Goal: Task Accomplishment & Management: Use online tool/utility

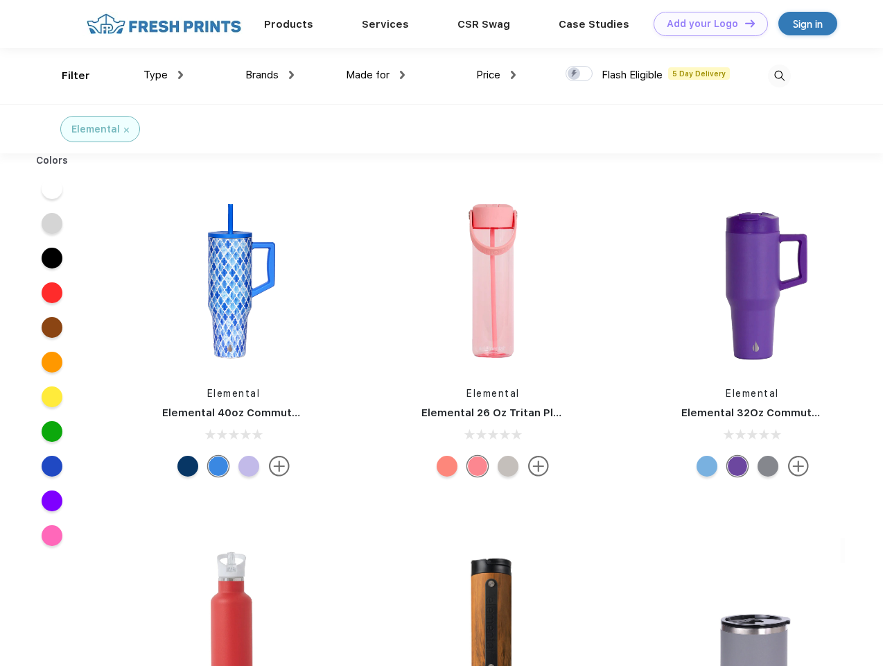
click at [706, 24] on link "Add your Logo Design Tool" at bounding box center [711, 24] width 114 height 24
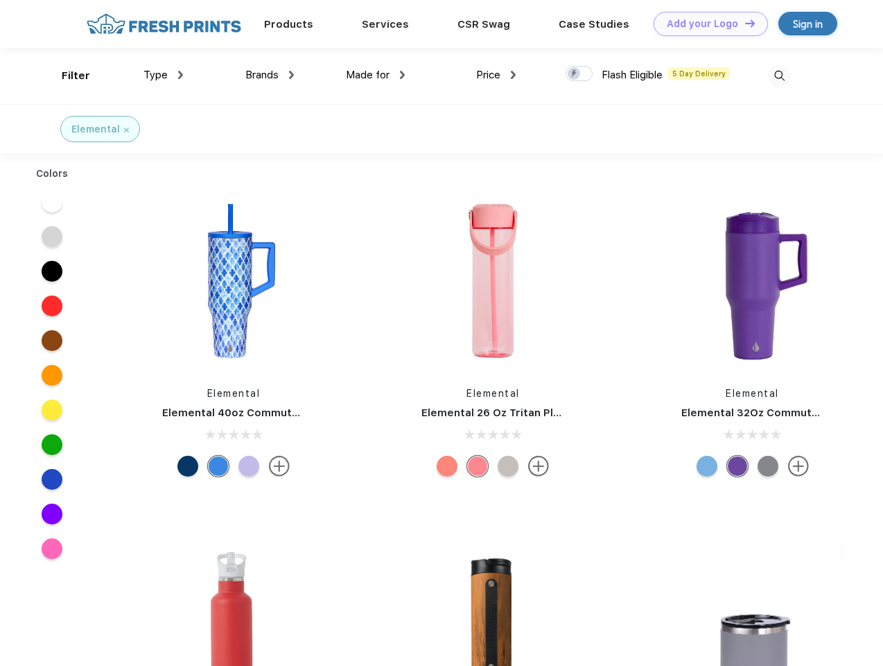
click at [0, 0] on div "Design Tool" at bounding box center [0, 0] width 0 height 0
click at [744, 23] on link "Add your Logo Design Tool" at bounding box center [711, 24] width 114 height 24
click at [67, 76] on div "Filter" at bounding box center [76, 76] width 28 height 16
click at [164, 75] on span "Type" at bounding box center [156, 75] width 24 height 12
click at [270, 75] on span "Brands" at bounding box center [261, 75] width 33 height 12
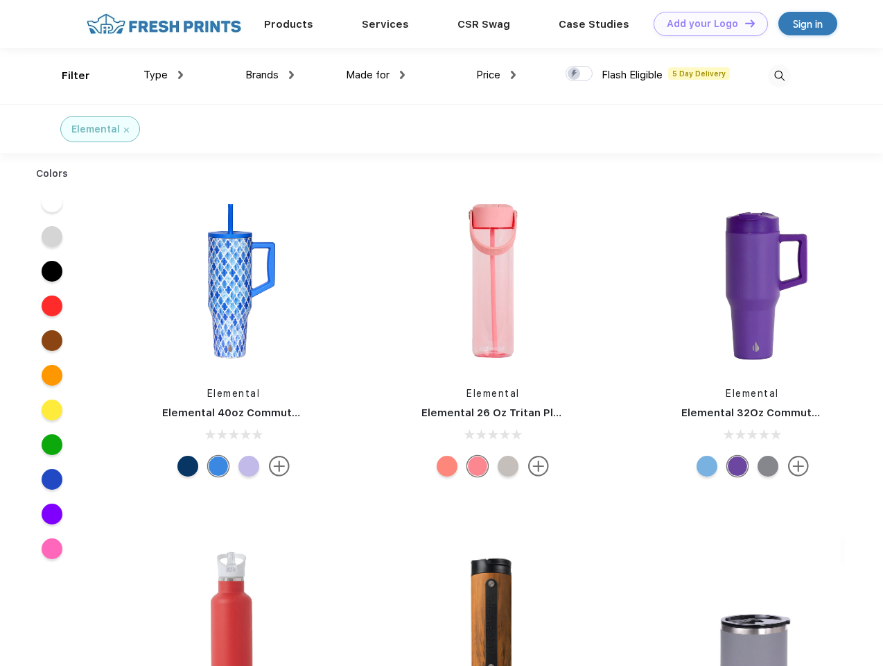
click at [376, 75] on span "Made for" at bounding box center [368, 75] width 44 height 12
click at [496, 75] on span "Price" at bounding box center [488, 75] width 24 height 12
click at [580, 74] on div at bounding box center [579, 73] width 27 height 15
click at [575, 74] on input "checkbox" at bounding box center [570, 69] width 9 height 9
click at [779, 76] on img at bounding box center [779, 75] width 23 height 23
